Goal: Download file/media

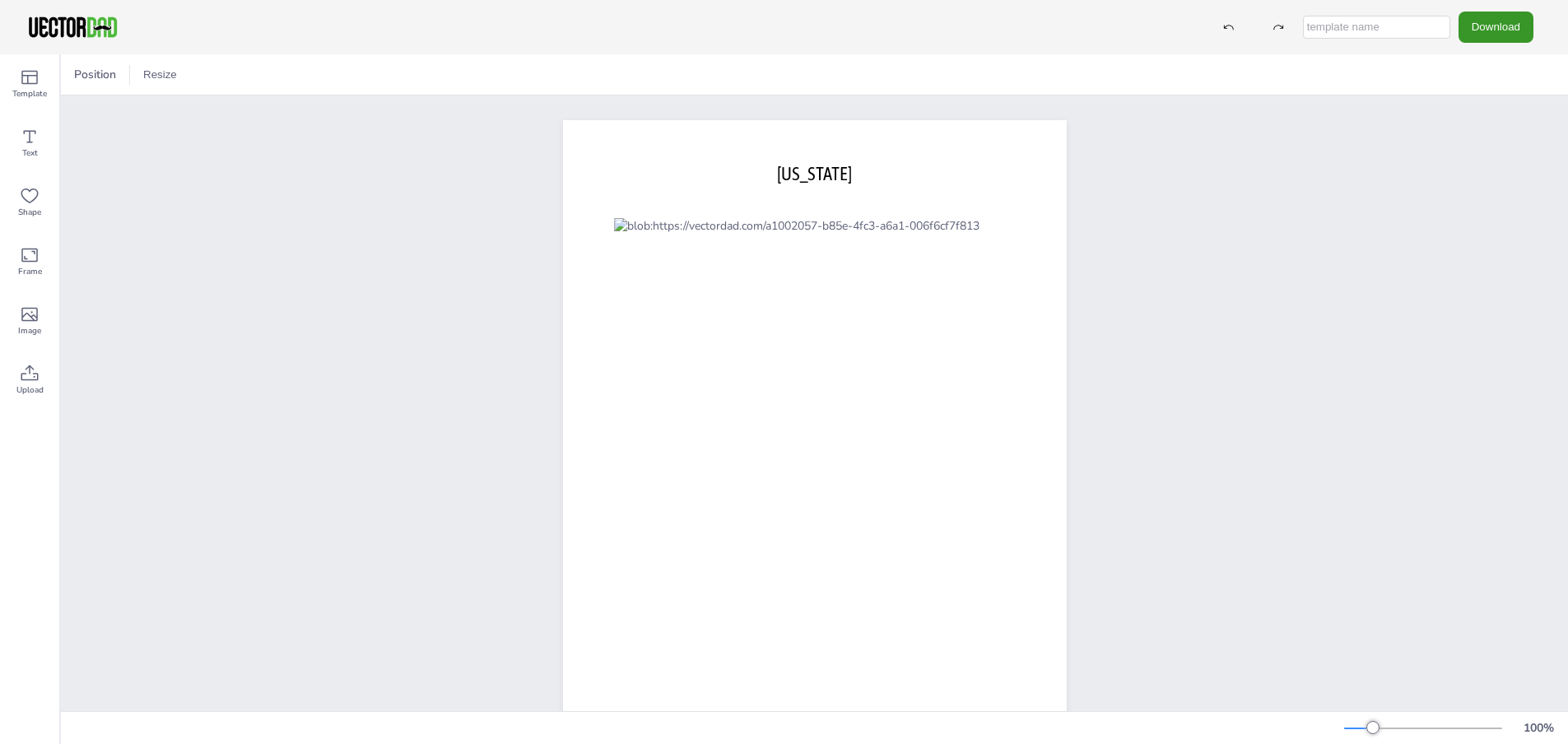
click at [1518, 27] on button "Download" at bounding box center [1495, 26] width 75 height 31
click at [1478, 200] on li "PDF" at bounding box center [1488, 201] width 135 height 34
click at [1503, 19] on button "Download" at bounding box center [1495, 26] width 75 height 31
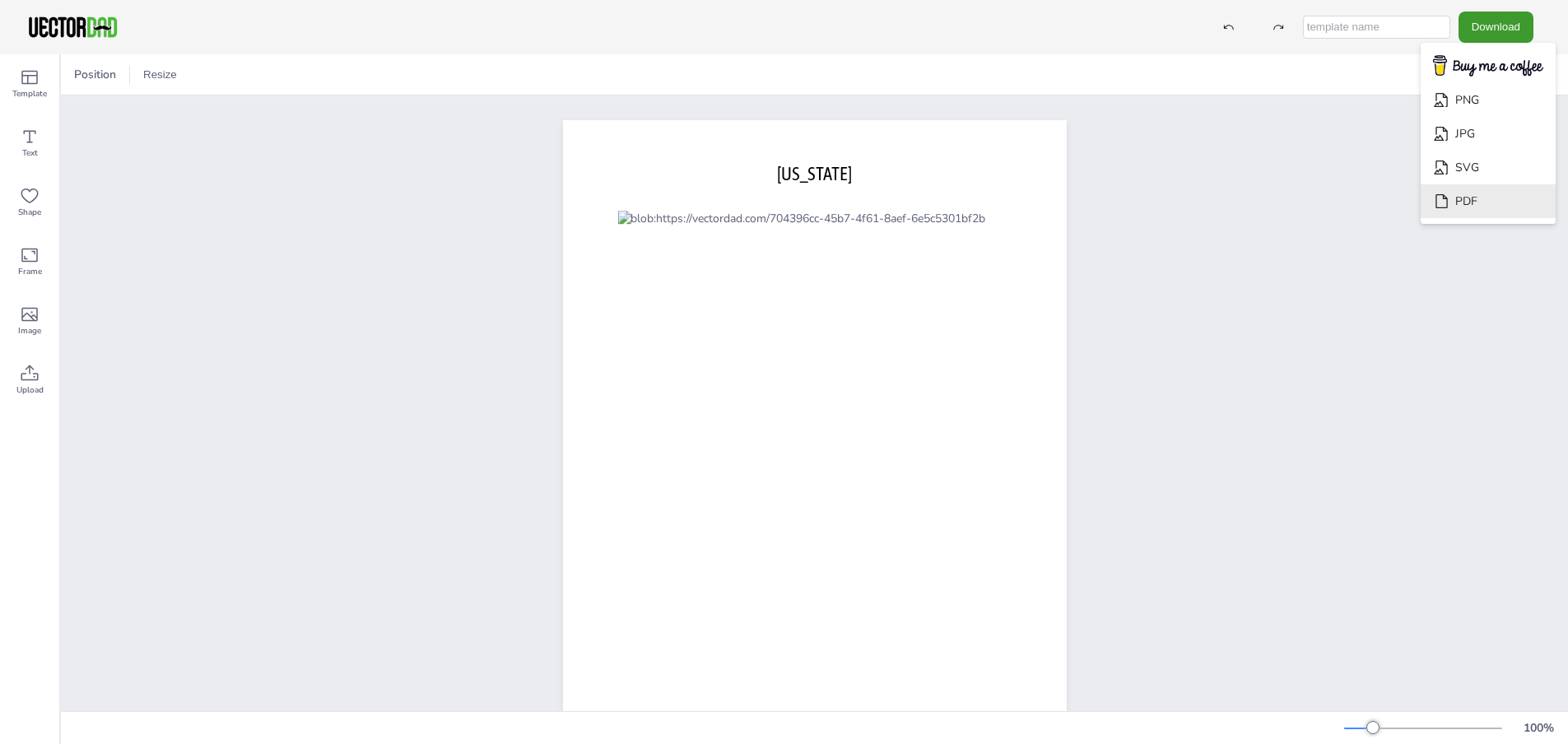
click at [1476, 203] on li "PDF" at bounding box center [1488, 201] width 135 height 34
